Goal: Task Accomplishment & Management: Manage account settings

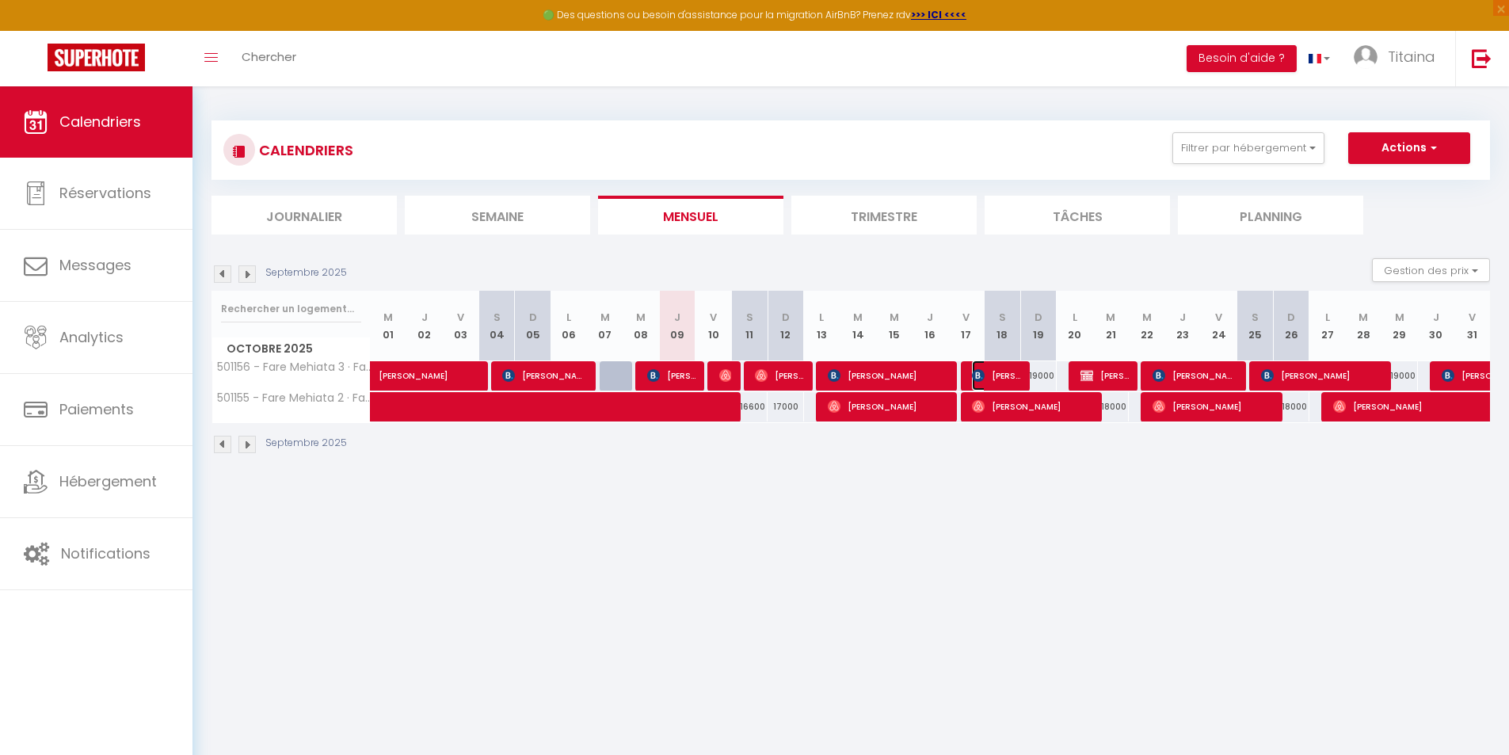
click at [991, 372] on span "[PERSON_NAME]" at bounding box center [996, 375] width 48 height 30
select select "OK"
select select "KO"
select select "0"
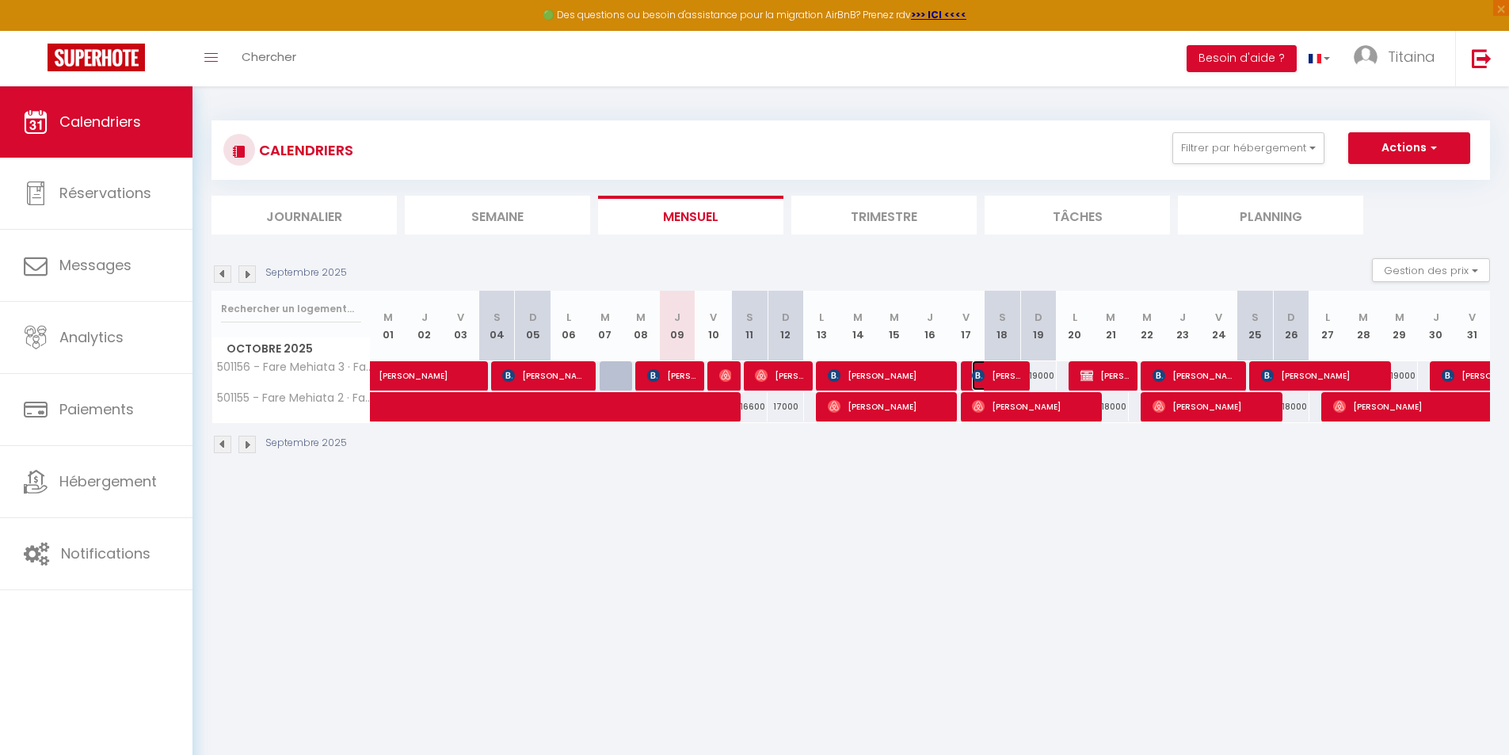
select select "1"
select select
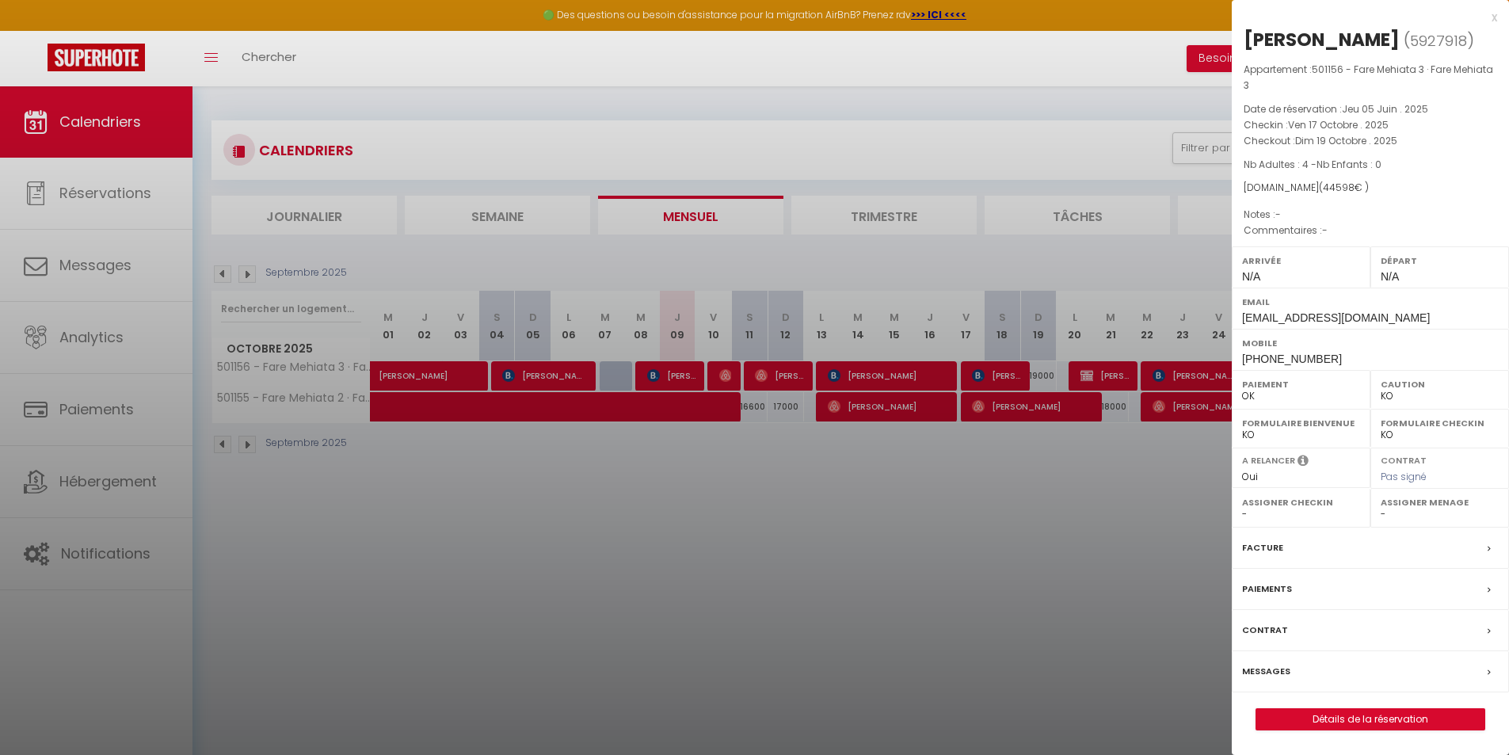
click at [952, 177] on div at bounding box center [754, 377] width 1509 height 755
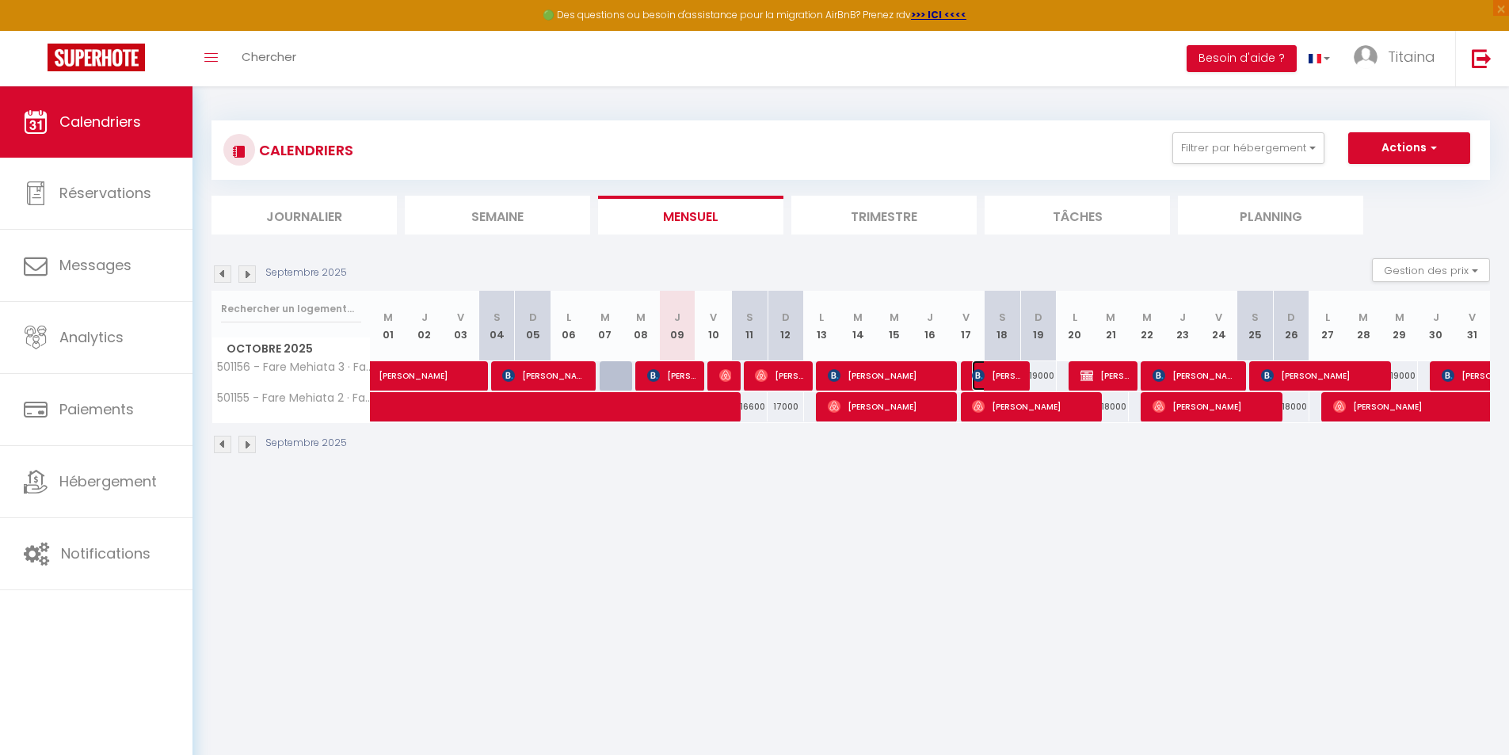
click at [982, 374] on img at bounding box center [978, 375] width 13 height 13
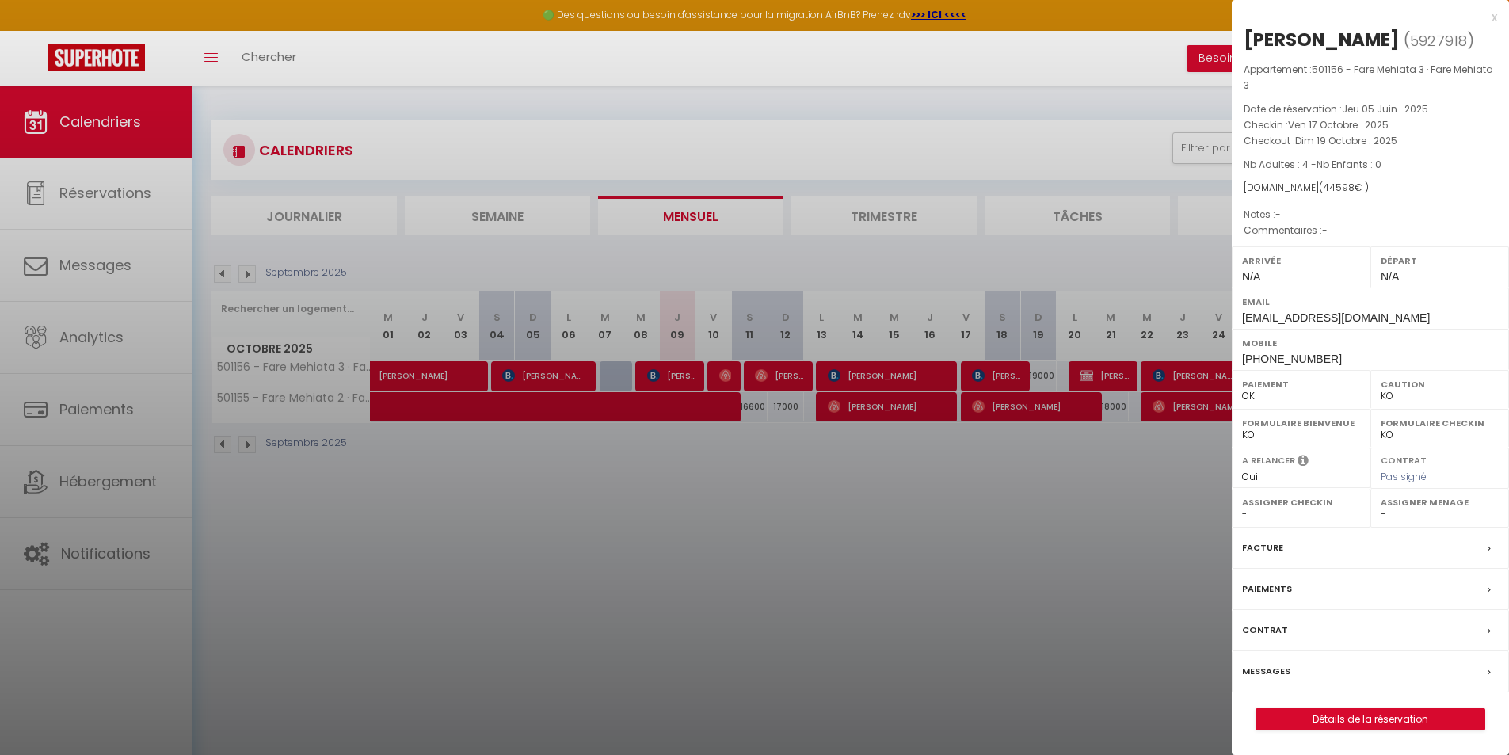
click at [1168, 371] on div at bounding box center [754, 377] width 1509 height 755
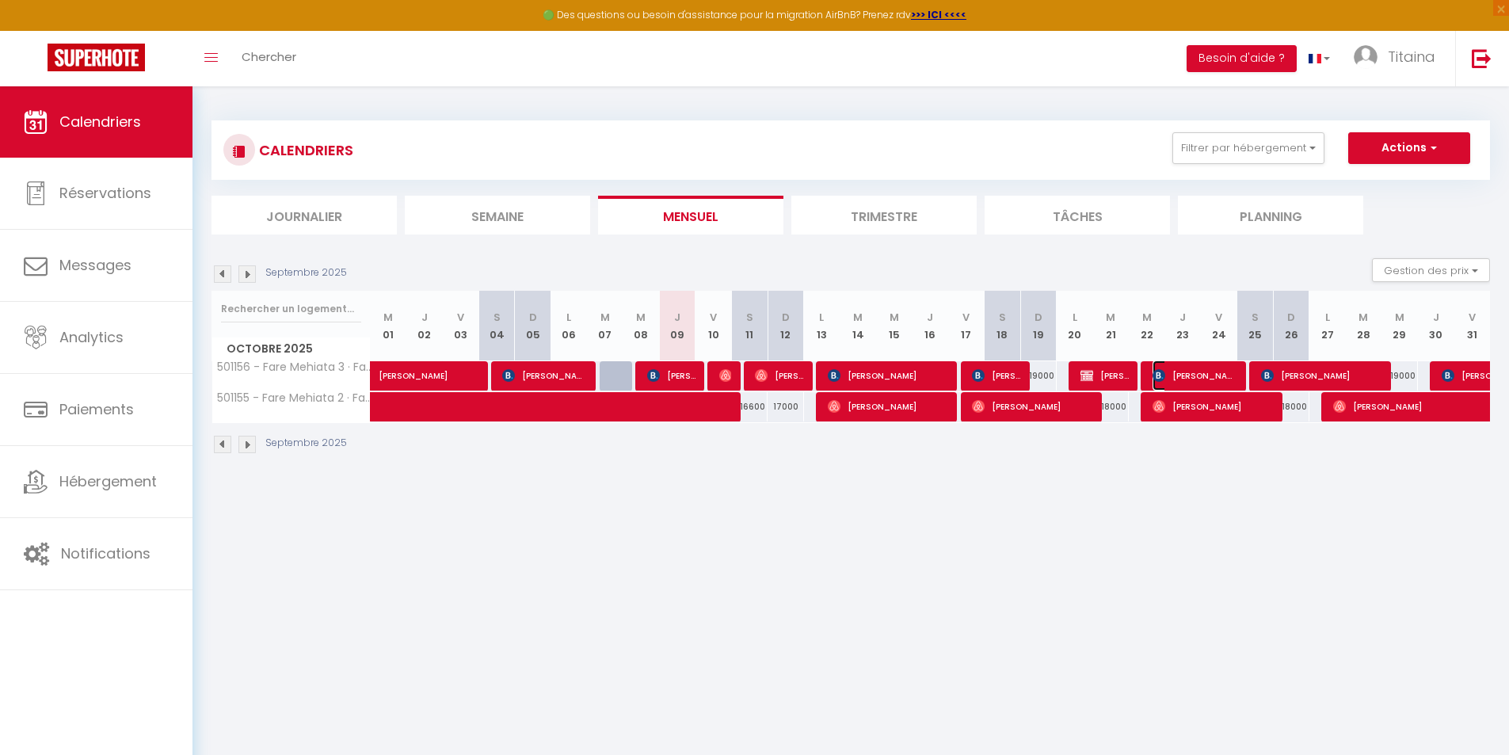
click at [1170, 375] on span "[PERSON_NAME]" at bounding box center [1194, 375] width 85 height 30
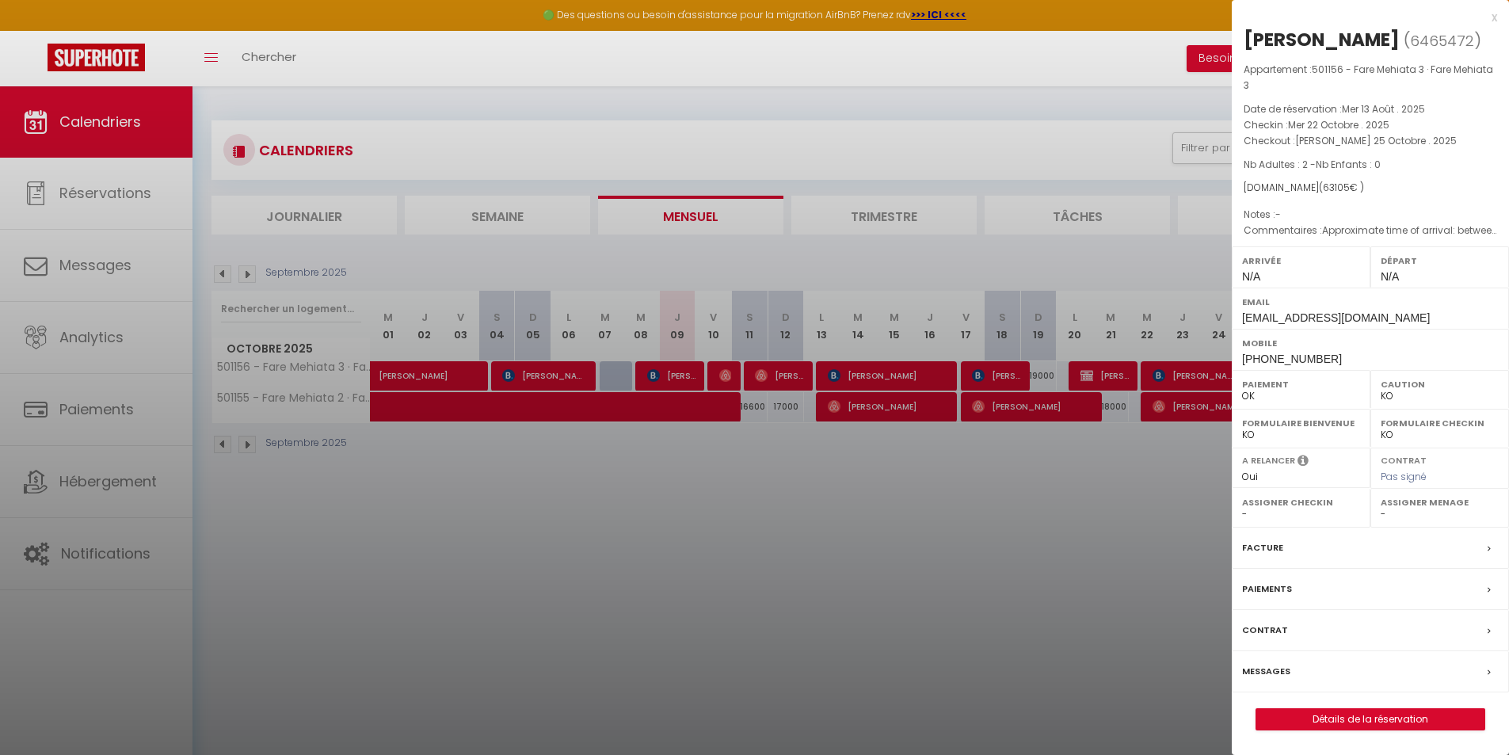
click at [1170, 371] on div at bounding box center [754, 377] width 1509 height 755
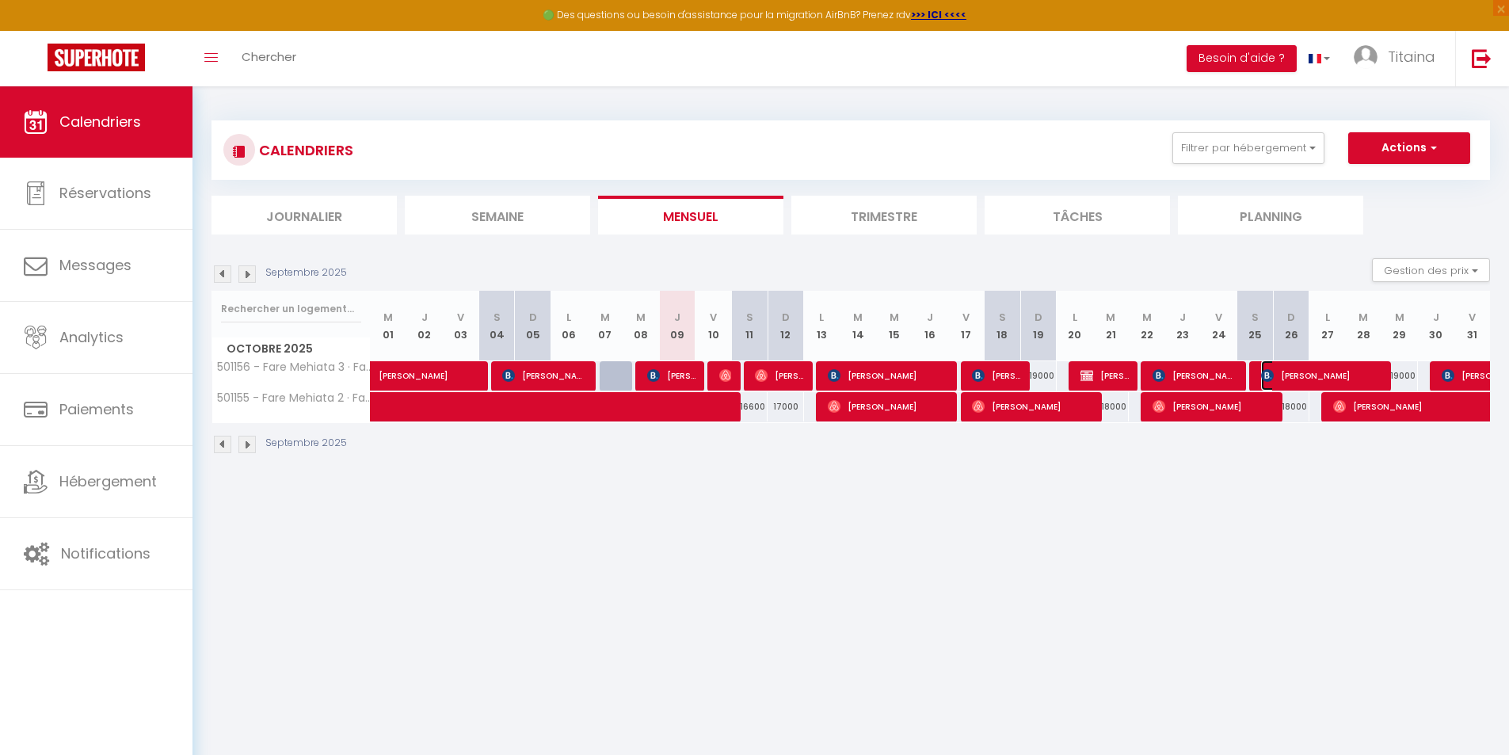
click at [1274, 372] on span "[PERSON_NAME]" at bounding box center [1321, 375] width 121 height 30
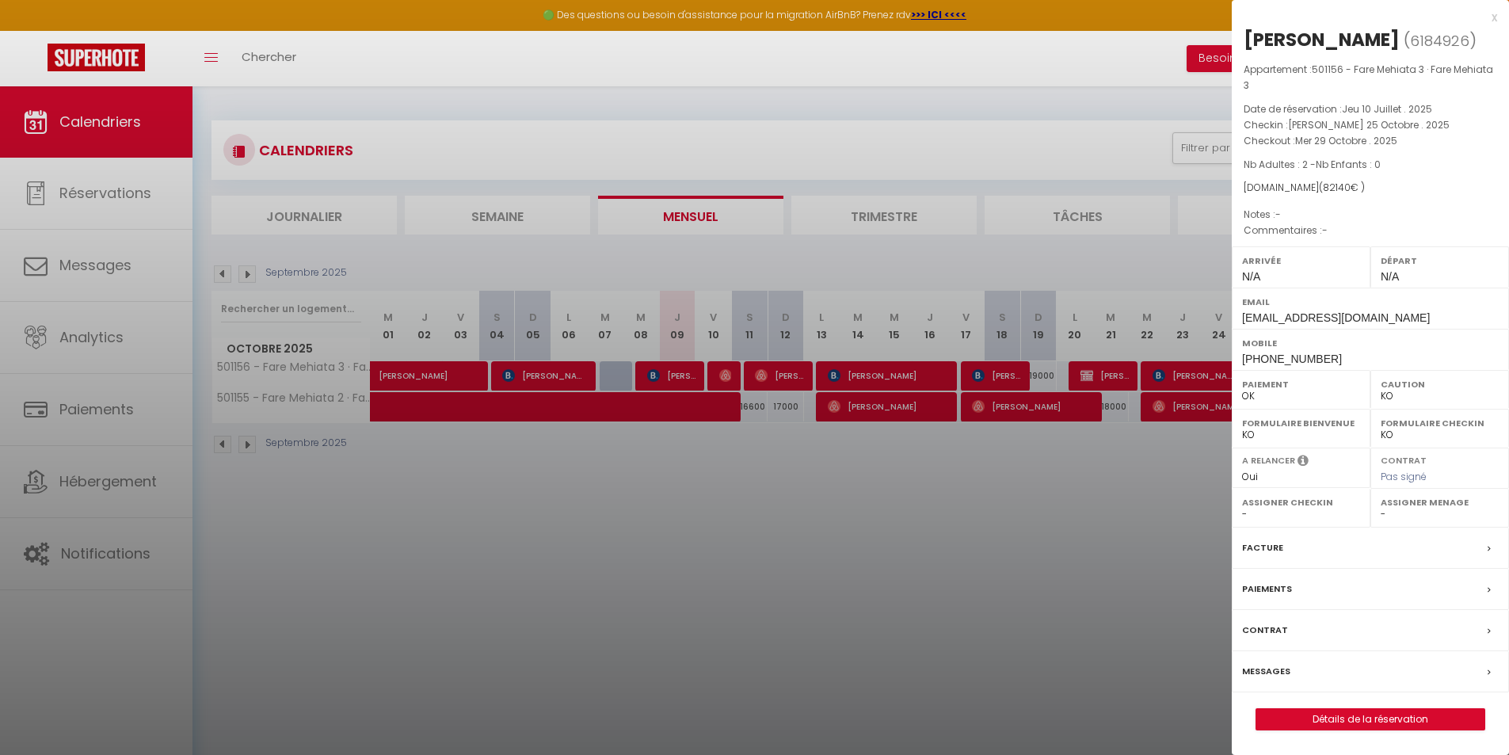
click at [1051, 108] on div at bounding box center [754, 377] width 1509 height 755
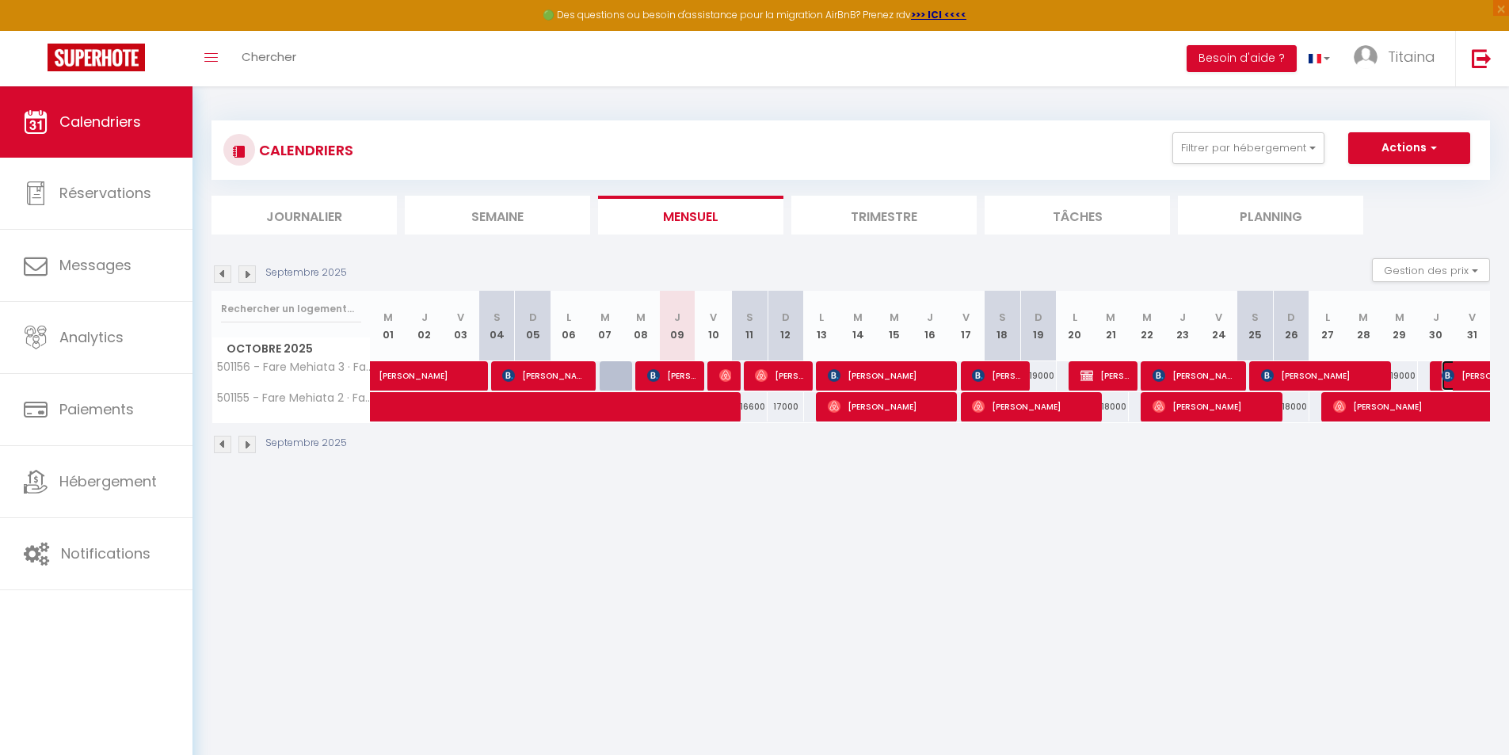
click at [1453, 369] on img at bounding box center [1447, 375] width 13 height 13
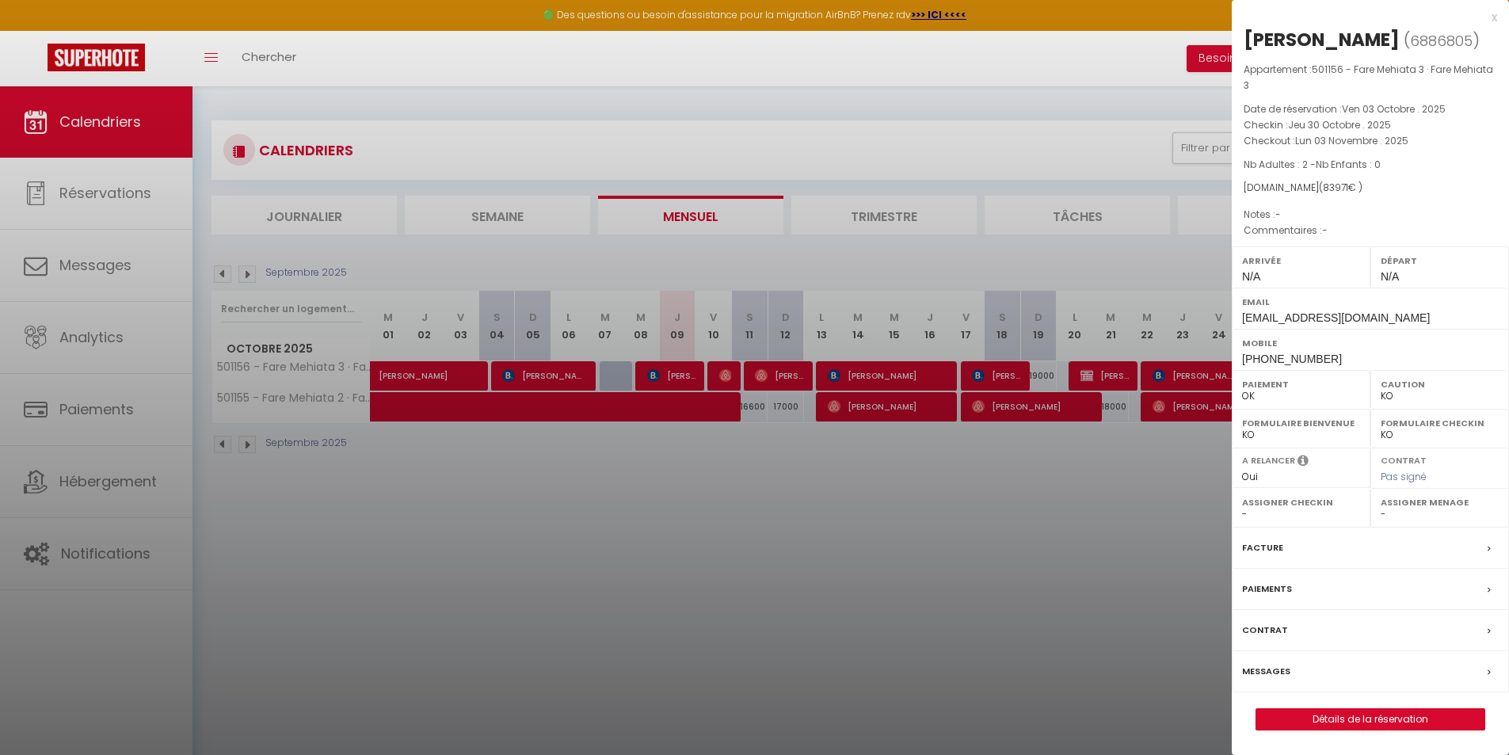
drag, startPoint x: 957, startPoint y: 60, endPoint x: 971, endPoint y: 46, distance: 19.6
click at [957, 60] on div at bounding box center [754, 377] width 1509 height 755
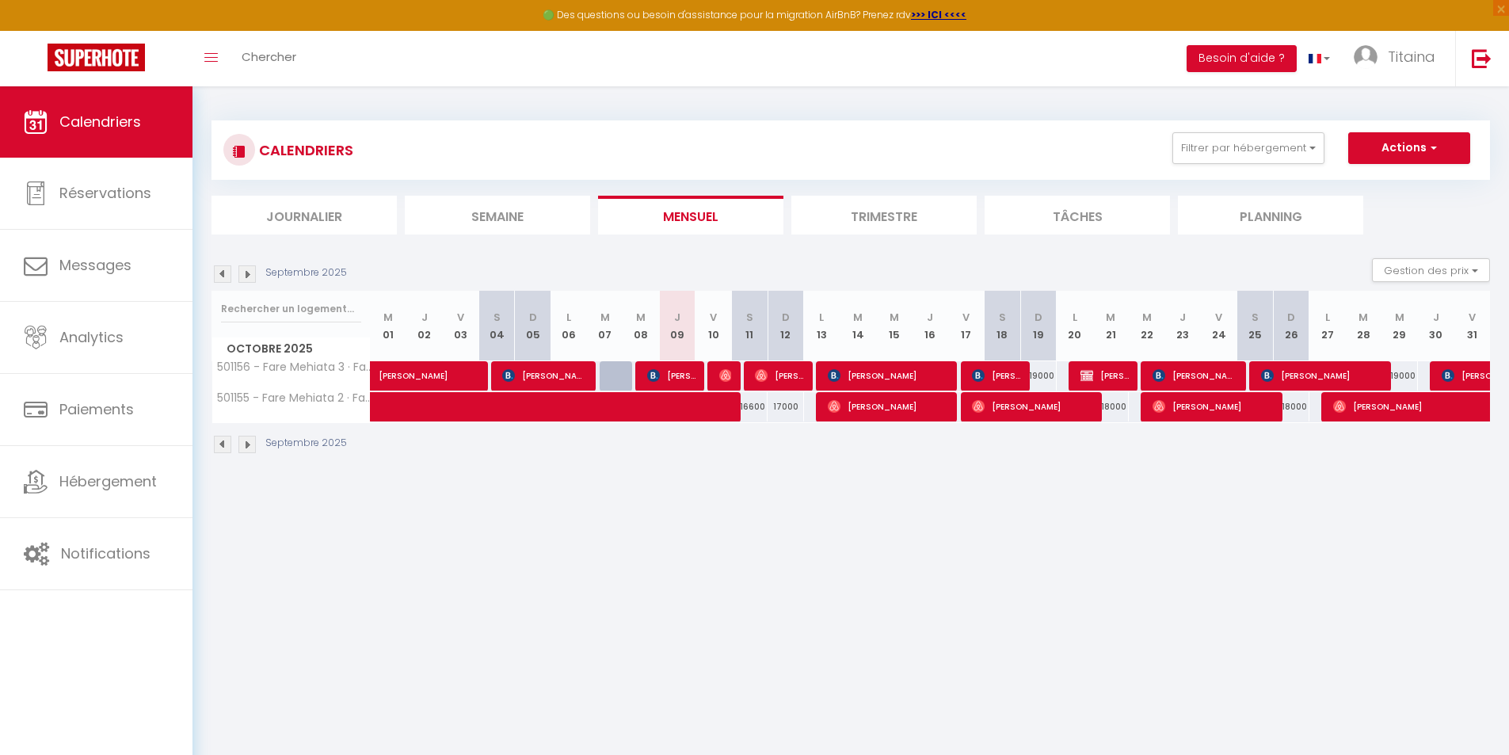
click at [946, 208] on li "Trimestre" at bounding box center [883, 215] width 185 height 39
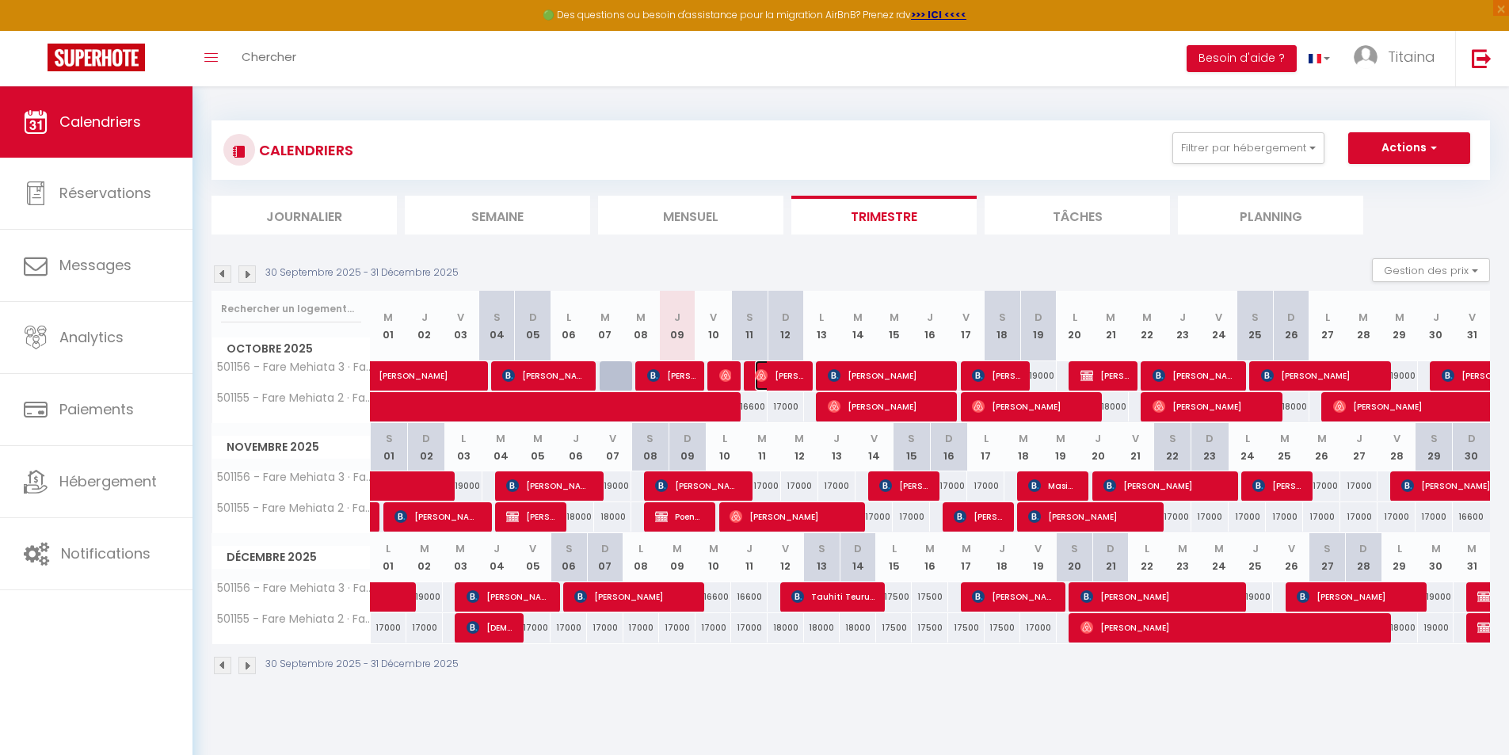
click at [791, 375] on span "[PERSON_NAME]" at bounding box center [779, 375] width 48 height 30
select select "OK"
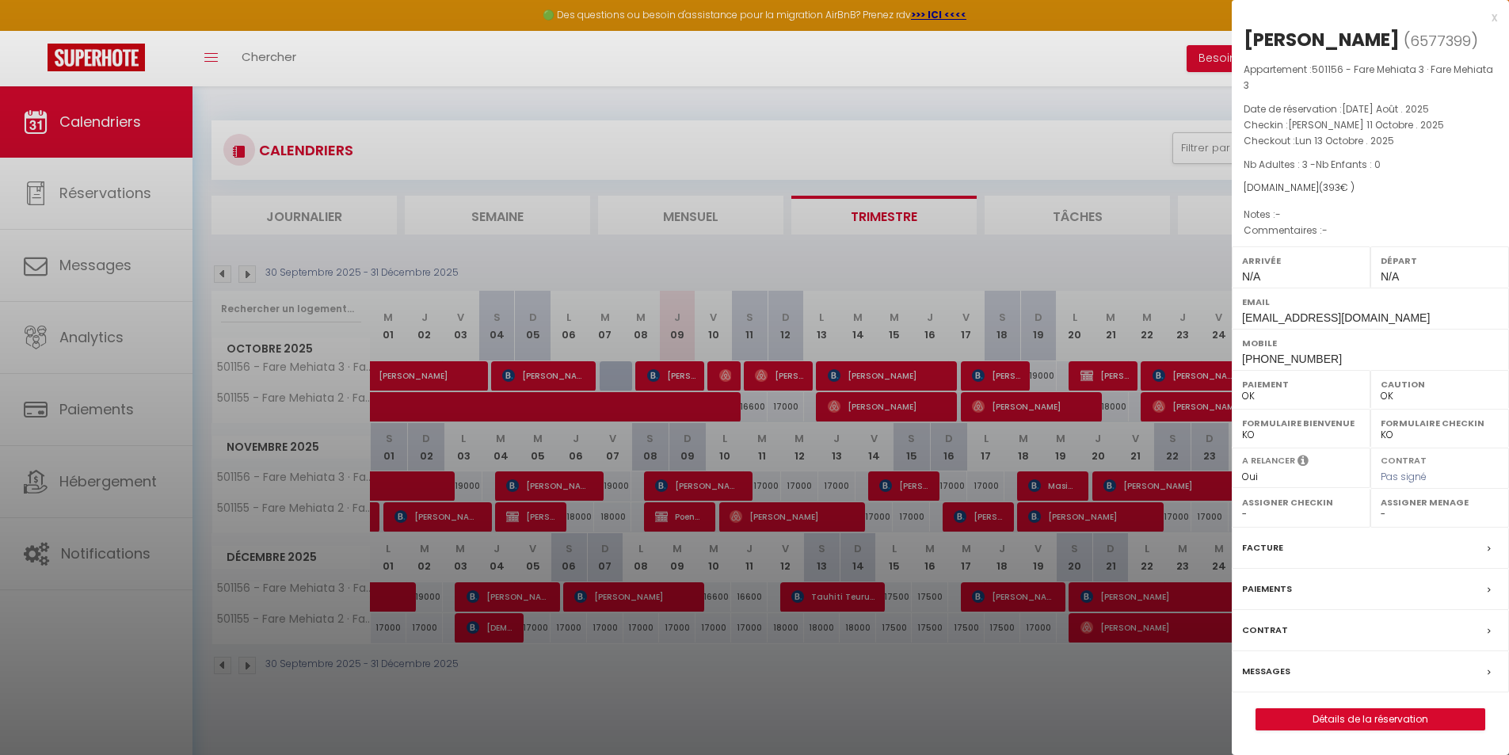
click at [1494, 19] on div "x" at bounding box center [1363, 17] width 265 height 19
